Goal: Find contact information: Find contact information

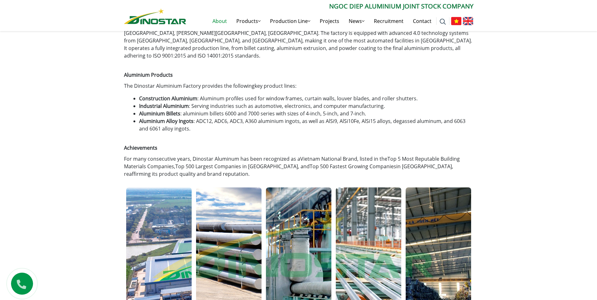
scroll to position [213, 0]
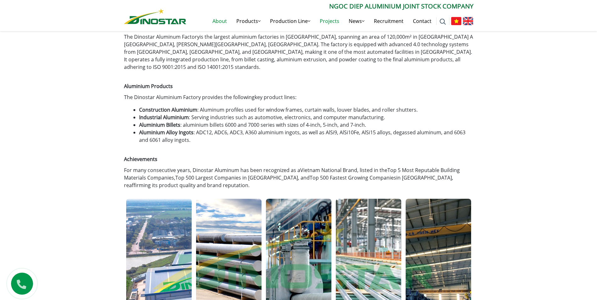
click at [331, 20] on link "Projects" at bounding box center [329, 21] width 29 height 20
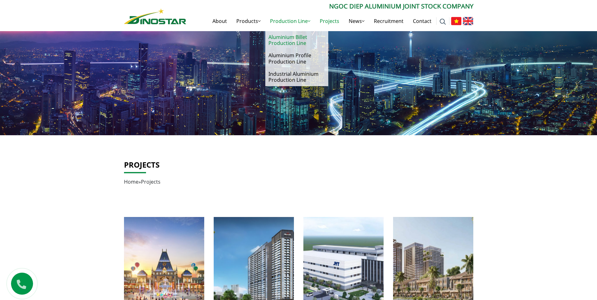
click at [291, 38] on link "Aluminium Billet Production Line" at bounding box center [296, 40] width 63 height 18
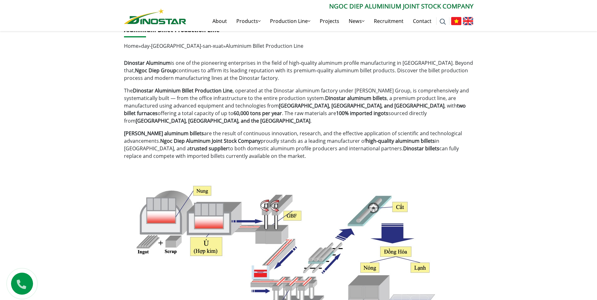
scroll to position [94, 0]
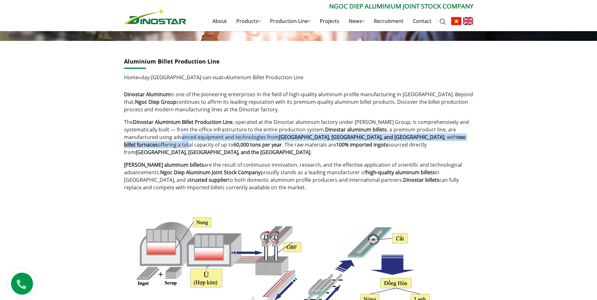
drag, startPoint x: 182, startPoint y: 137, endPoint x: 432, endPoint y: 137, distance: 249.8
click at [432, 137] on p "The Dinostar Aluminium Billet Production Line , operated at the Dinostar alumin…" at bounding box center [298, 137] width 349 height 38
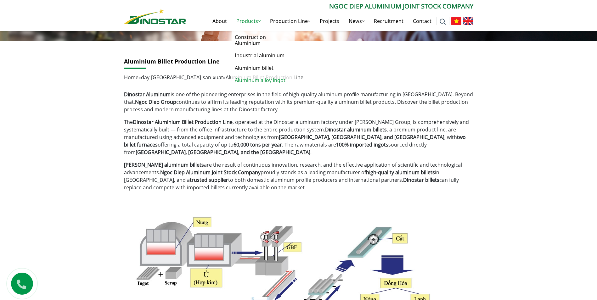
click at [247, 79] on link "Aluminum alloy ingot" at bounding box center [263, 80] width 63 height 12
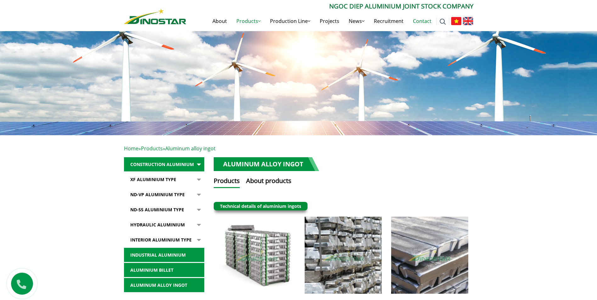
click at [416, 22] on link "Contact" at bounding box center [422, 21] width 28 height 20
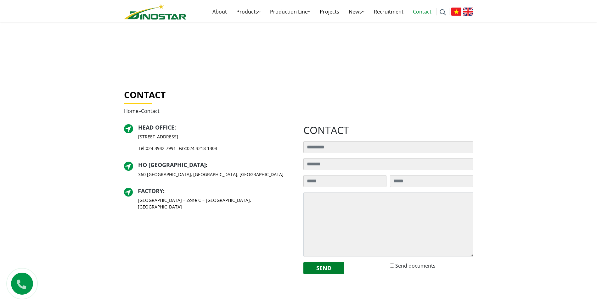
scroll to position [94, 0]
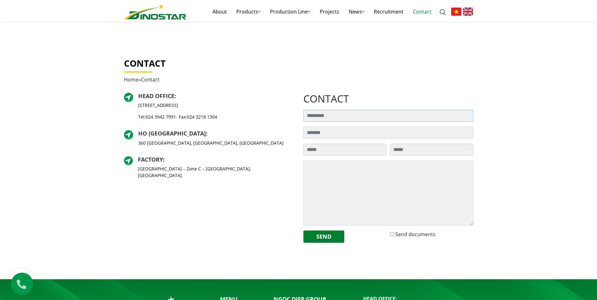
click at [321, 116] on input "Search for:" at bounding box center [388, 116] width 170 height 12
click at [229, 222] on div "Head Office : [STREET_ADDRESS] Tel: [PHONE_NUMBER] - Fax: [PHONE_NUMBER] [GEOGR…" at bounding box center [208, 170] width 179 height 155
